Goal: Transaction & Acquisition: Obtain resource

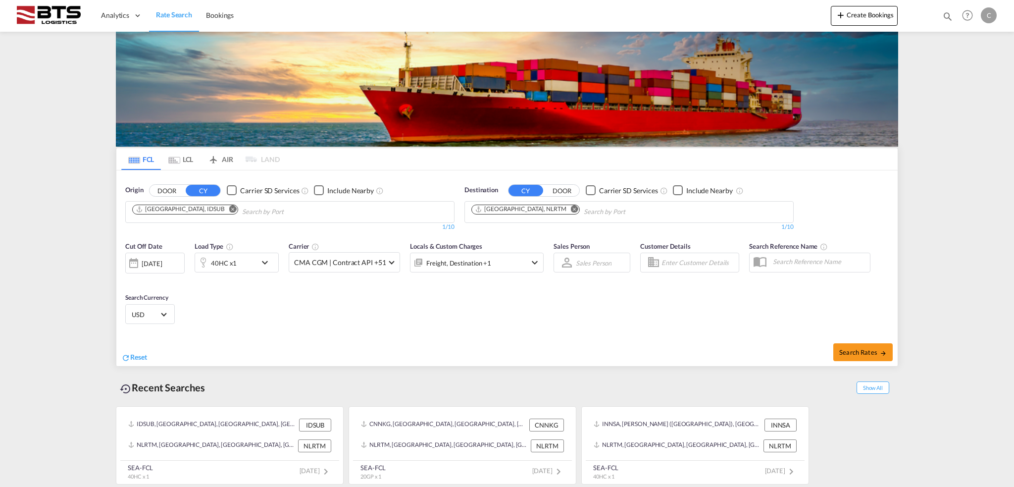
click at [445, 180] on div "Origin DOOR CY Carrier SD Services Include Nearby [GEOGRAPHIC_DATA], [GEOGRAPHI…" at bounding box center [289, 208] width 339 height 56
click at [323, 209] on md-chips "[GEOGRAPHIC_DATA], IDSUB" at bounding box center [290, 212] width 328 height 21
type input "rije"
click at [505, 231] on div "Rije ka [GEOGRAPHIC_DATA] [GEOGRAPHIC_DATA]" at bounding box center [548, 234] width 188 height 30
click at [862, 352] on span "Search Rates" at bounding box center [864, 352] width 48 height 8
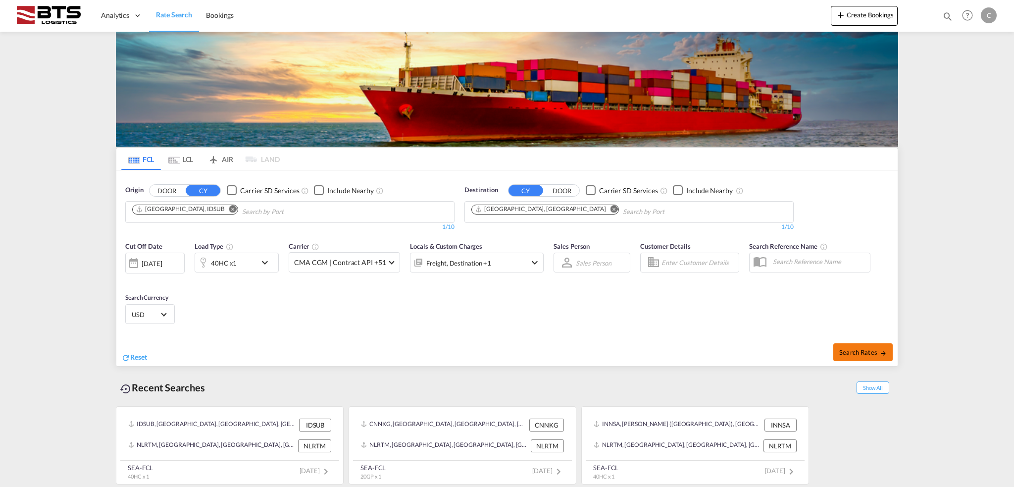
type input "IDSUB to HRRJK / [DATE]"
